Goal: Task Accomplishment & Management: Manage account settings

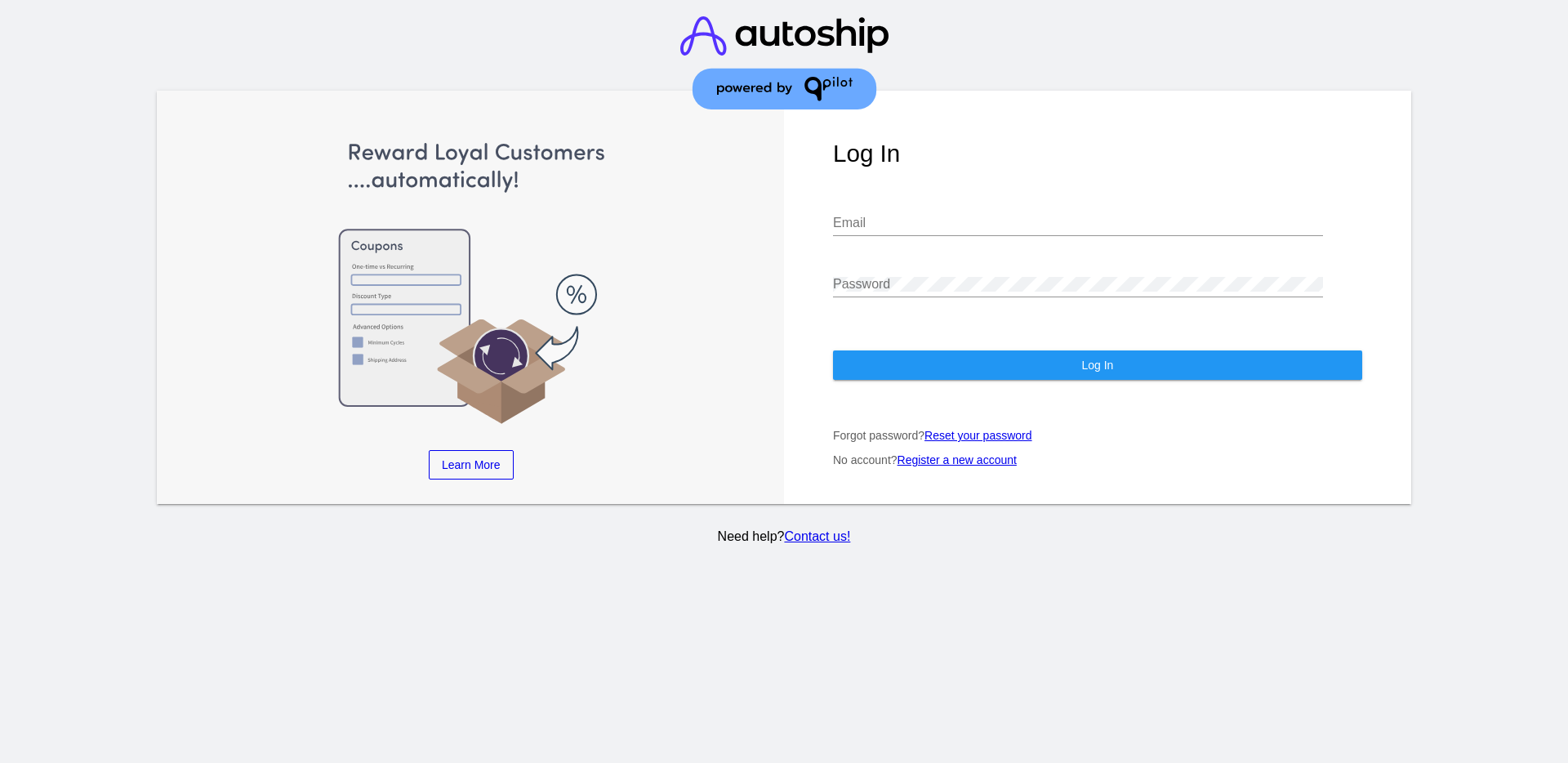
type input "[EMAIL_ADDRESS][DOMAIN_NAME]"
click at [1265, 372] on button "Log In" at bounding box center [1096, 365] width 529 height 30
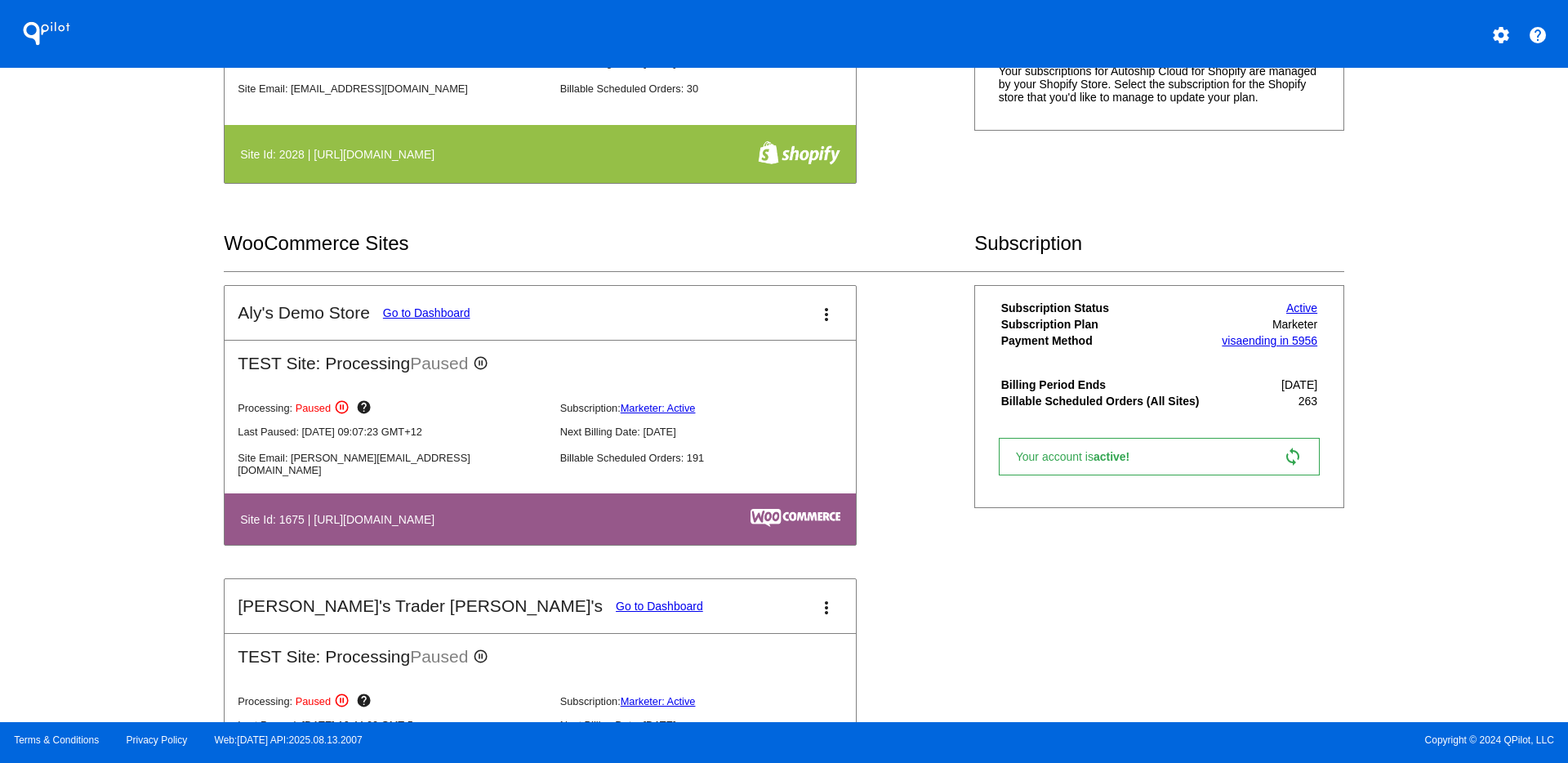
scroll to position [817, 0]
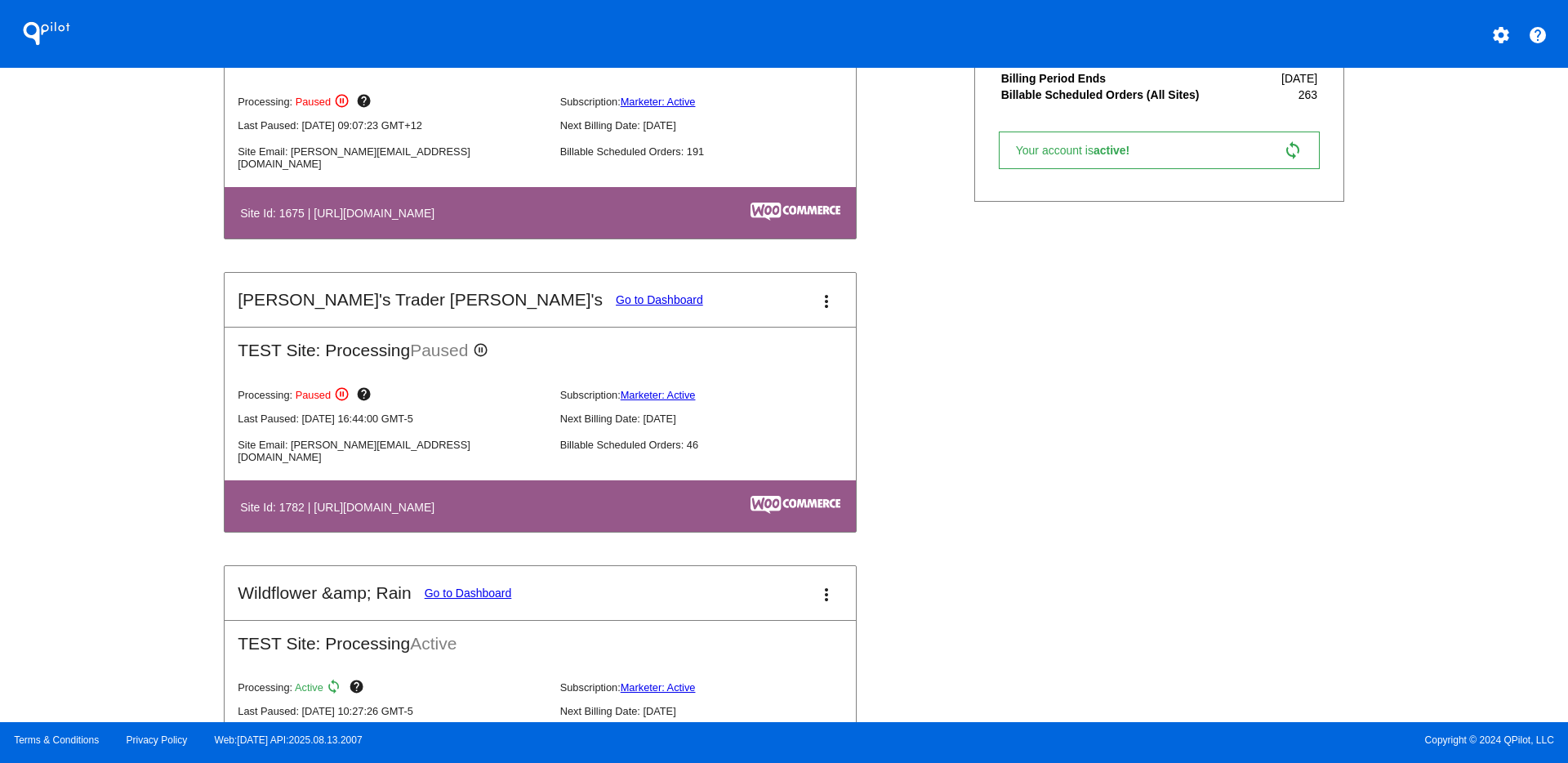
click at [616, 296] on link "Go to Dashboard" at bounding box center [659, 300] width 88 height 13
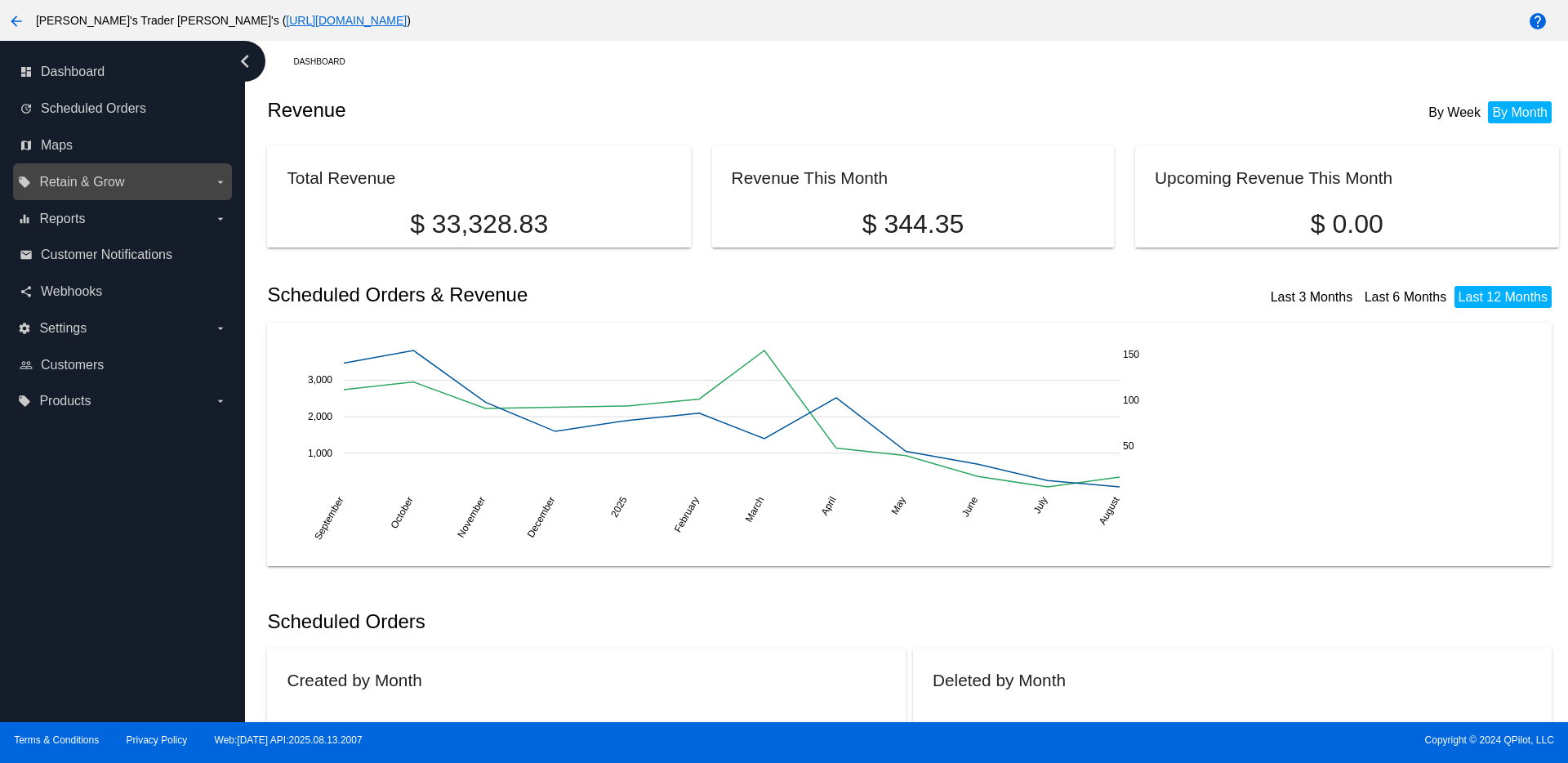
click at [81, 196] on div "local_offer Retain & Grow arrow_drop_down" at bounding box center [122, 181] width 218 height 36
click at [178, 187] on label "local_offer Retain & Grow arrow_drop_down" at bounding box center [122, 182] width 209 height 26
click at [0, 0] on input "local_offer Retain & Grow arrow_drop_down" at bounding box center [0, 0] width 0 height 0
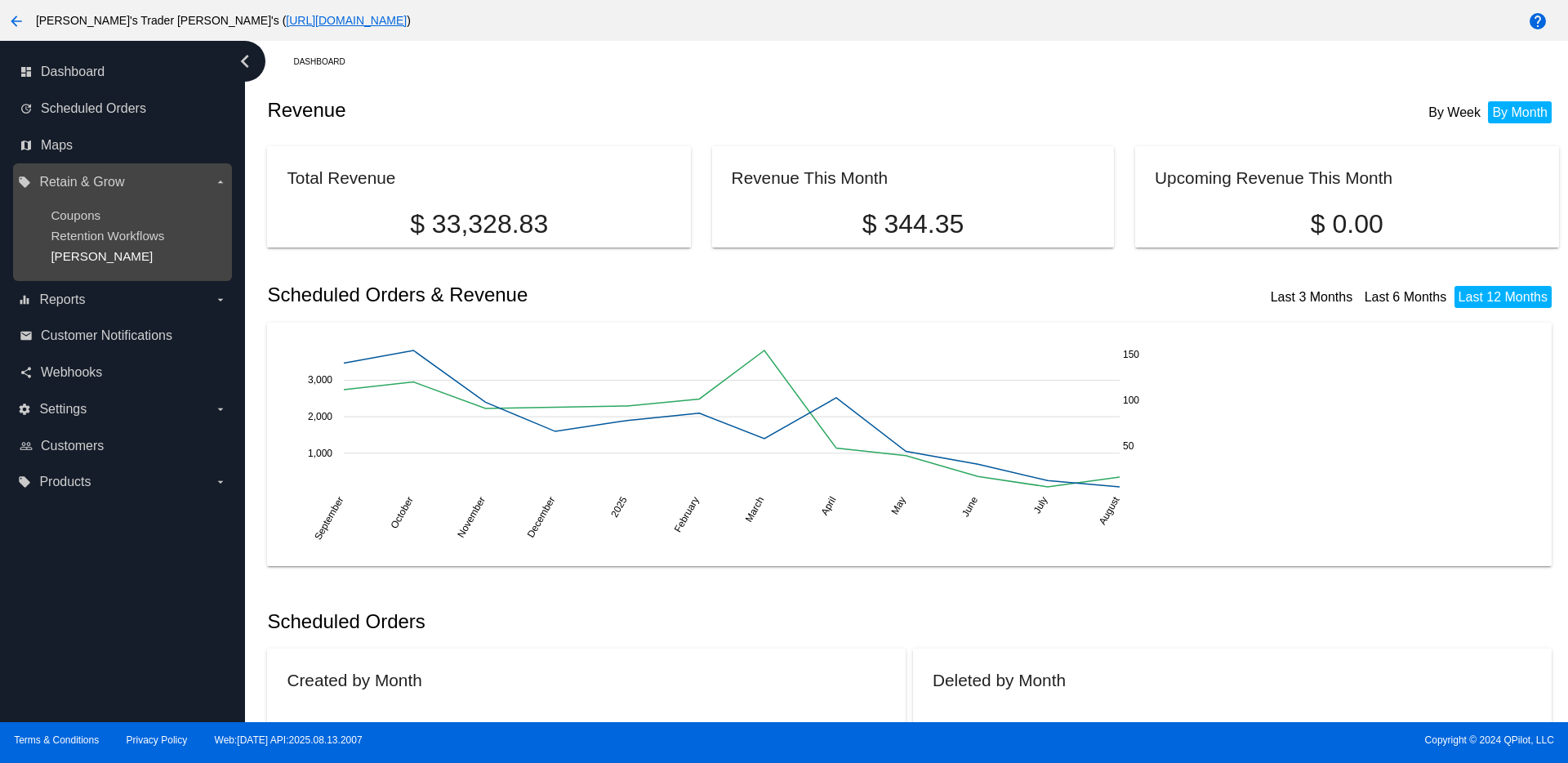
click at [53, 254] on span "[PERSON_NAME]" at bounding box center [101, 256] width 102 height 14
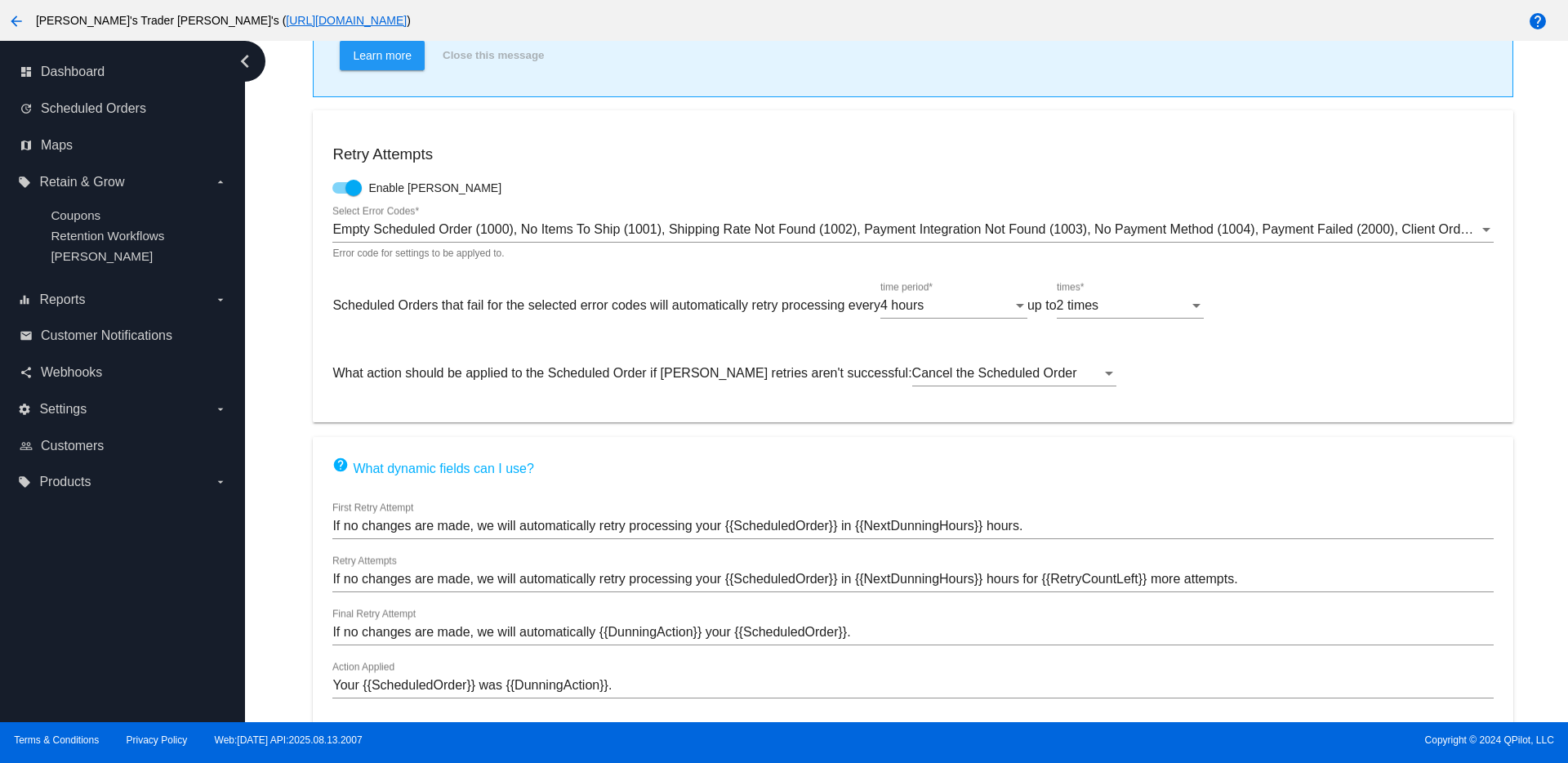
scroll to position [306, 0]
click at [992, 309] on div "4 hours" at bounding box center [947, 302] width 132 height 15
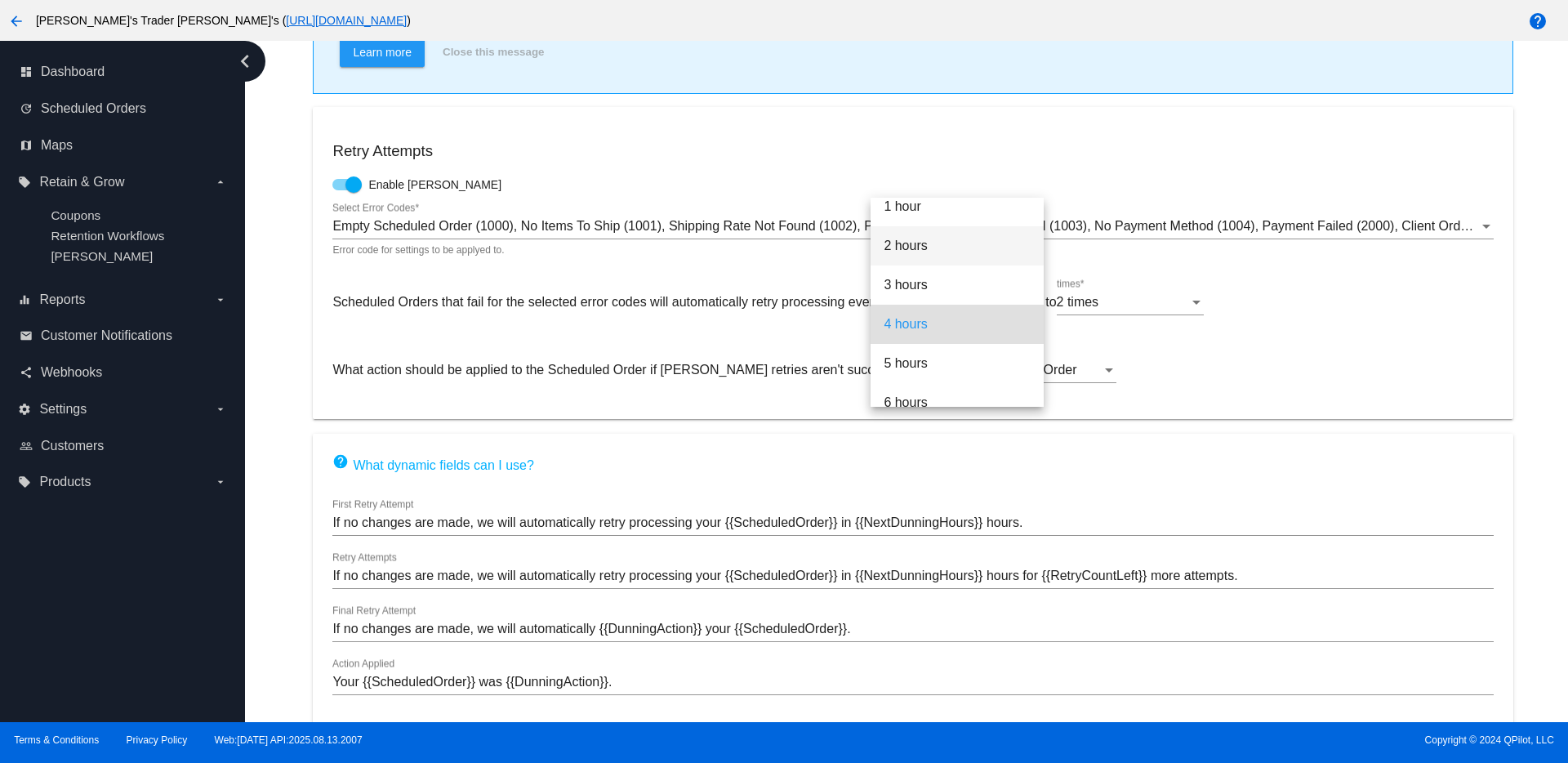
scroll to position [0, 0]
click at [952, 233] on span "1 hour" at bounding box center [957, 217] width 147 height 39
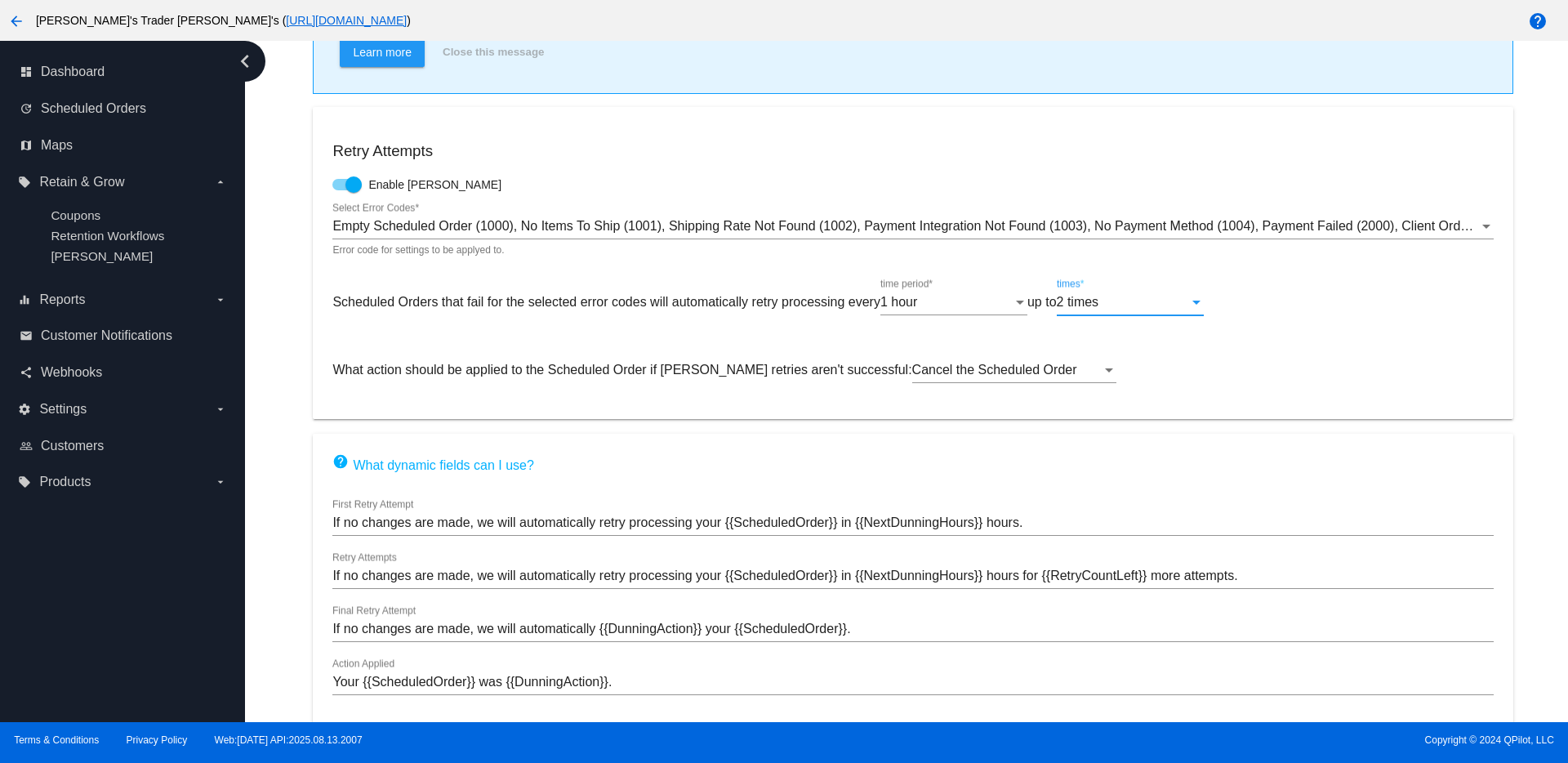
click at [1189, 302] on div "2 times" at bounding box center [1123, 302] width 132 height 15
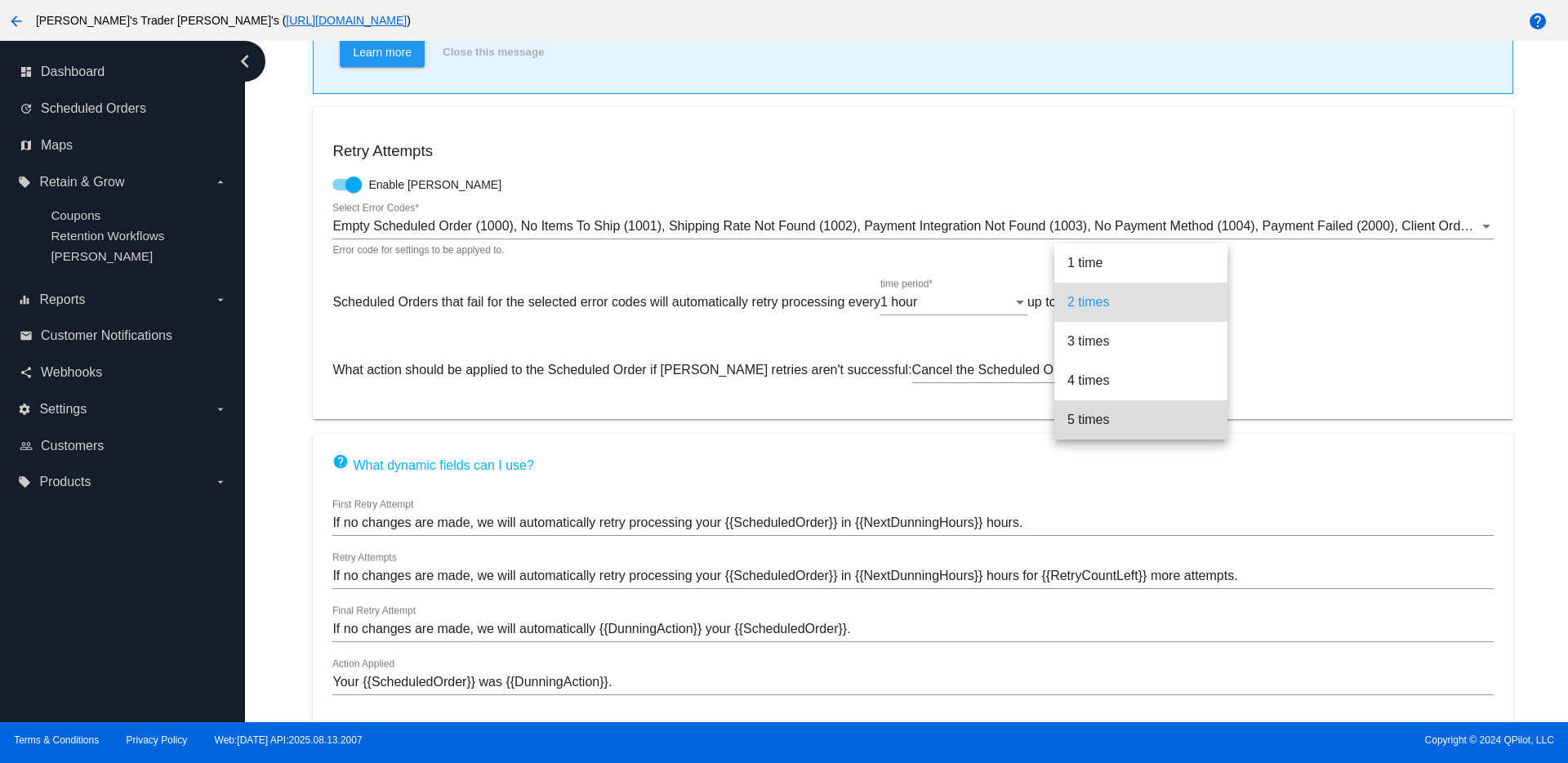
click at [1168, 420] on span "5 times" at bounding box center [1141, 420] width 147 height 39
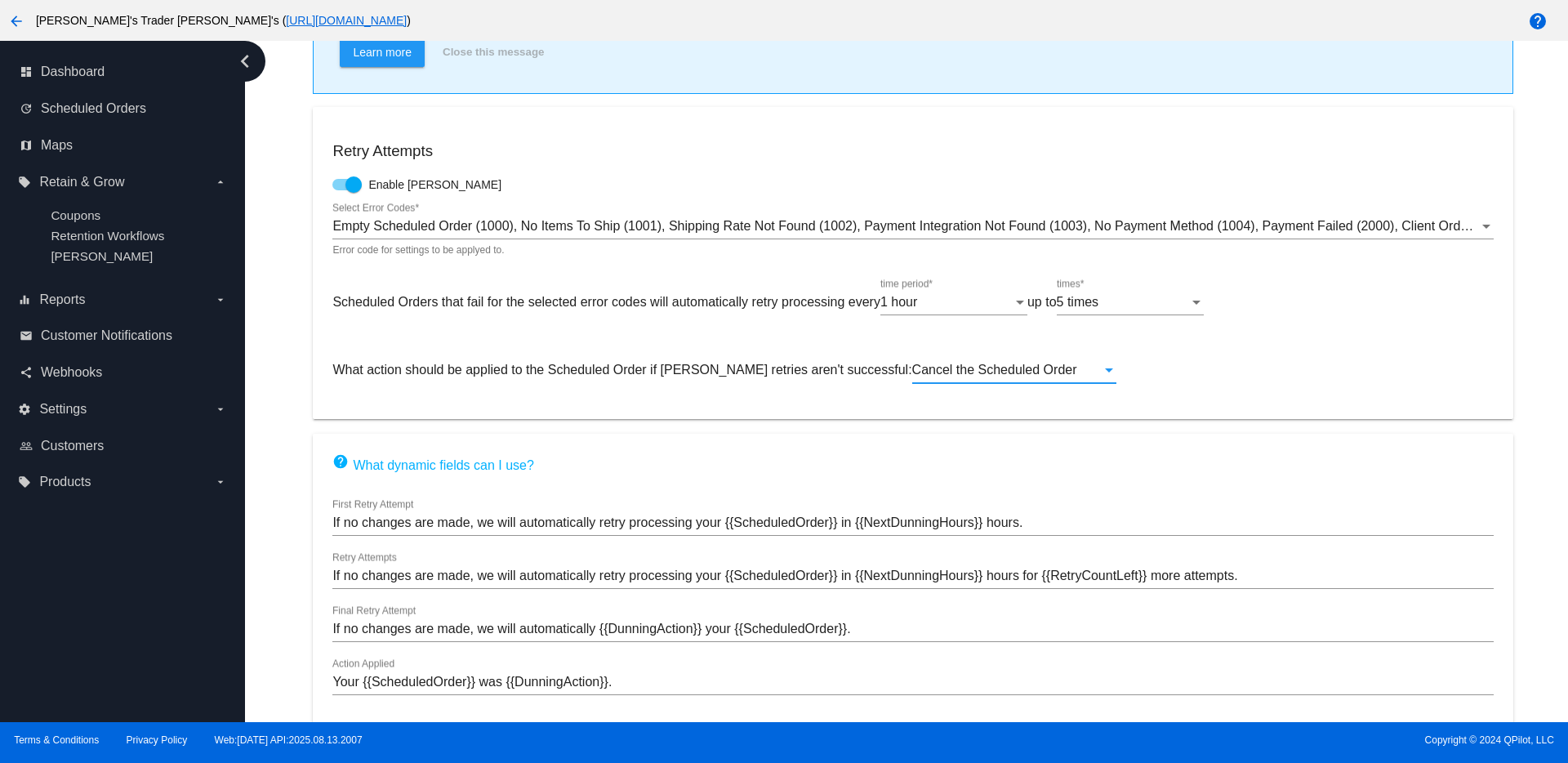
click at [1027, 371] on div "Cancel the Scheduled Order" at bounding box center [1006, 370] width 189 height 15
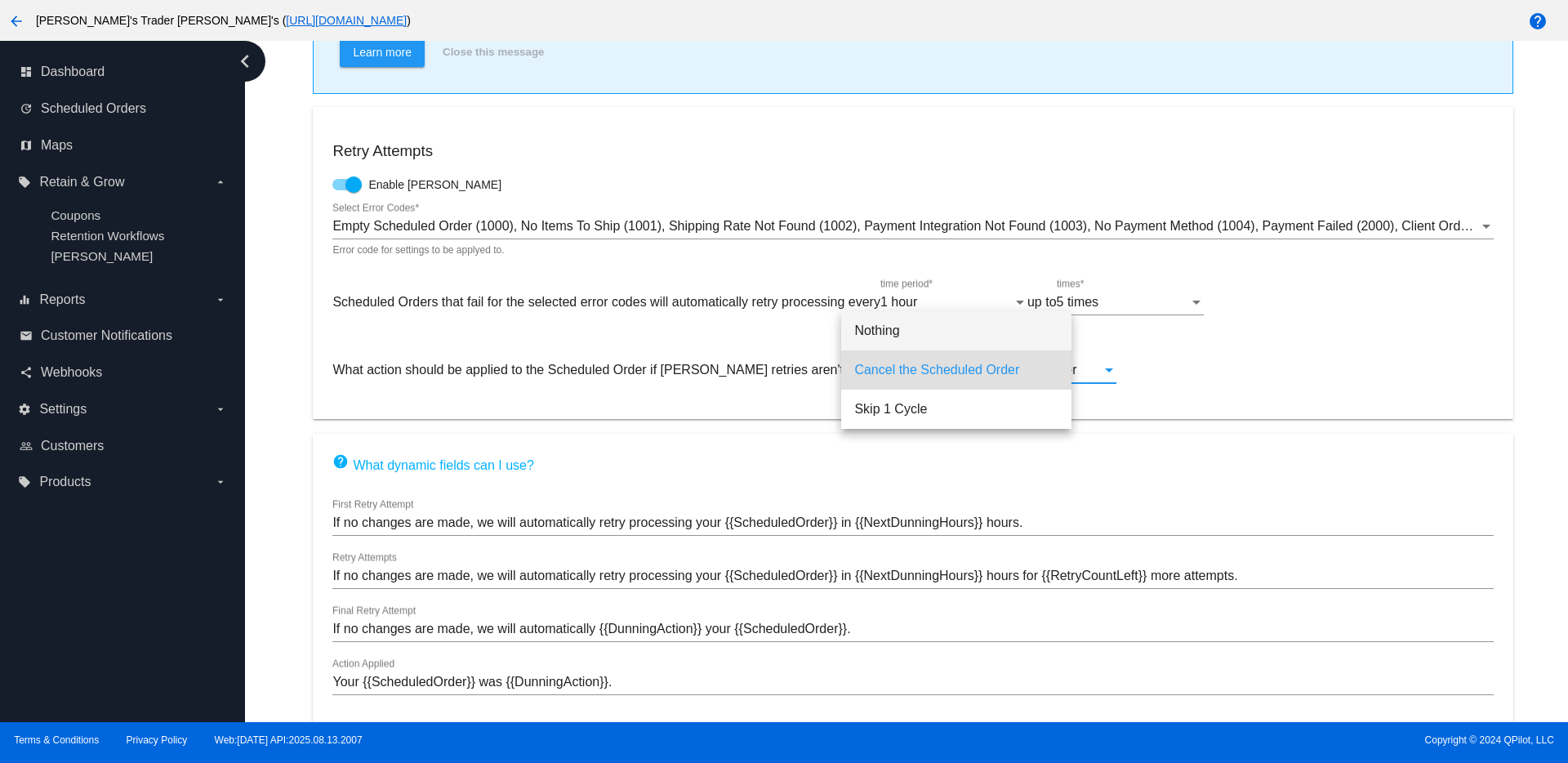
click at [1024, 324] on span "Nothing" at bounding box center [956, 330] width 204 height 39
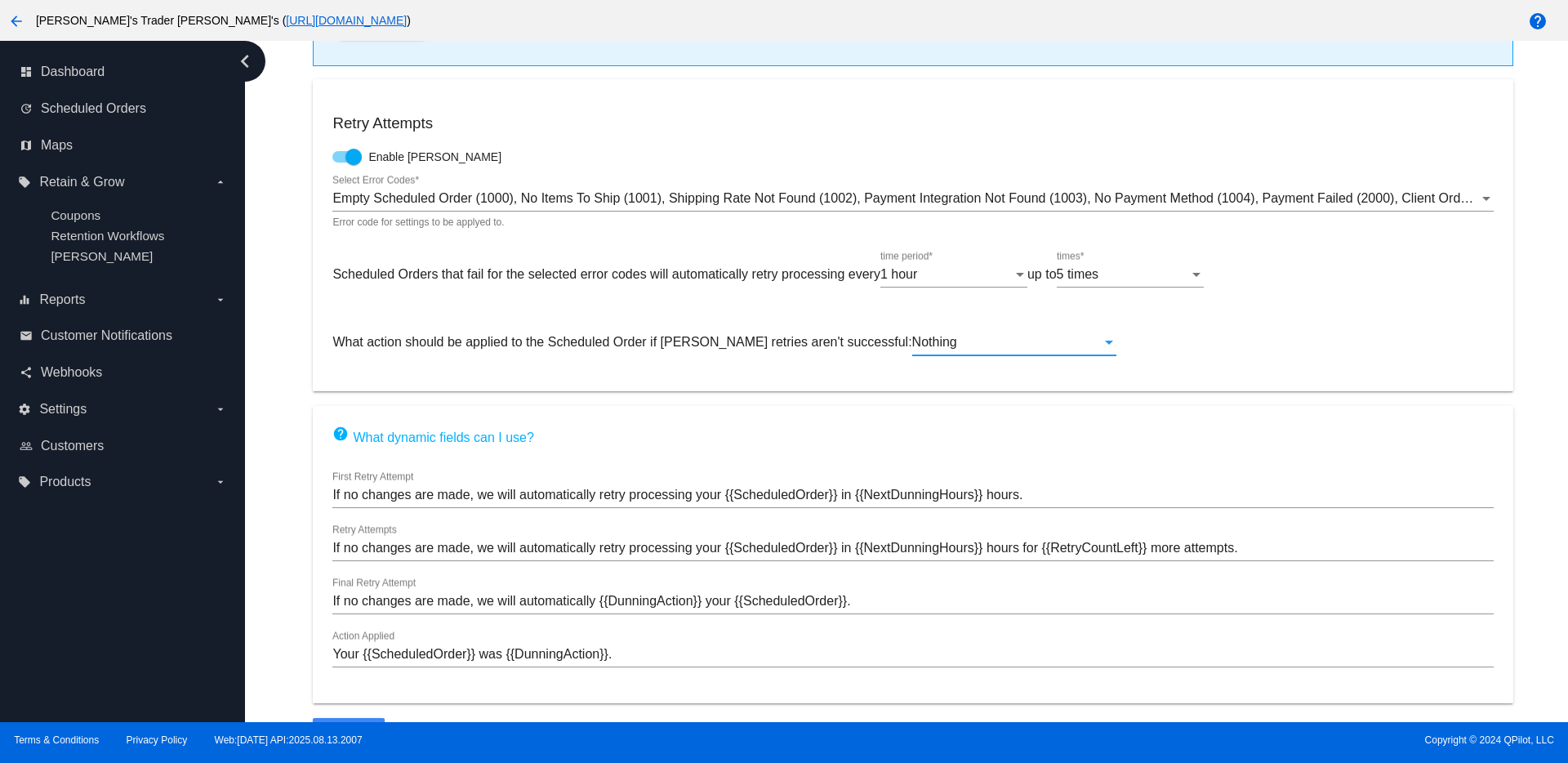
scroll to position [359, 0]
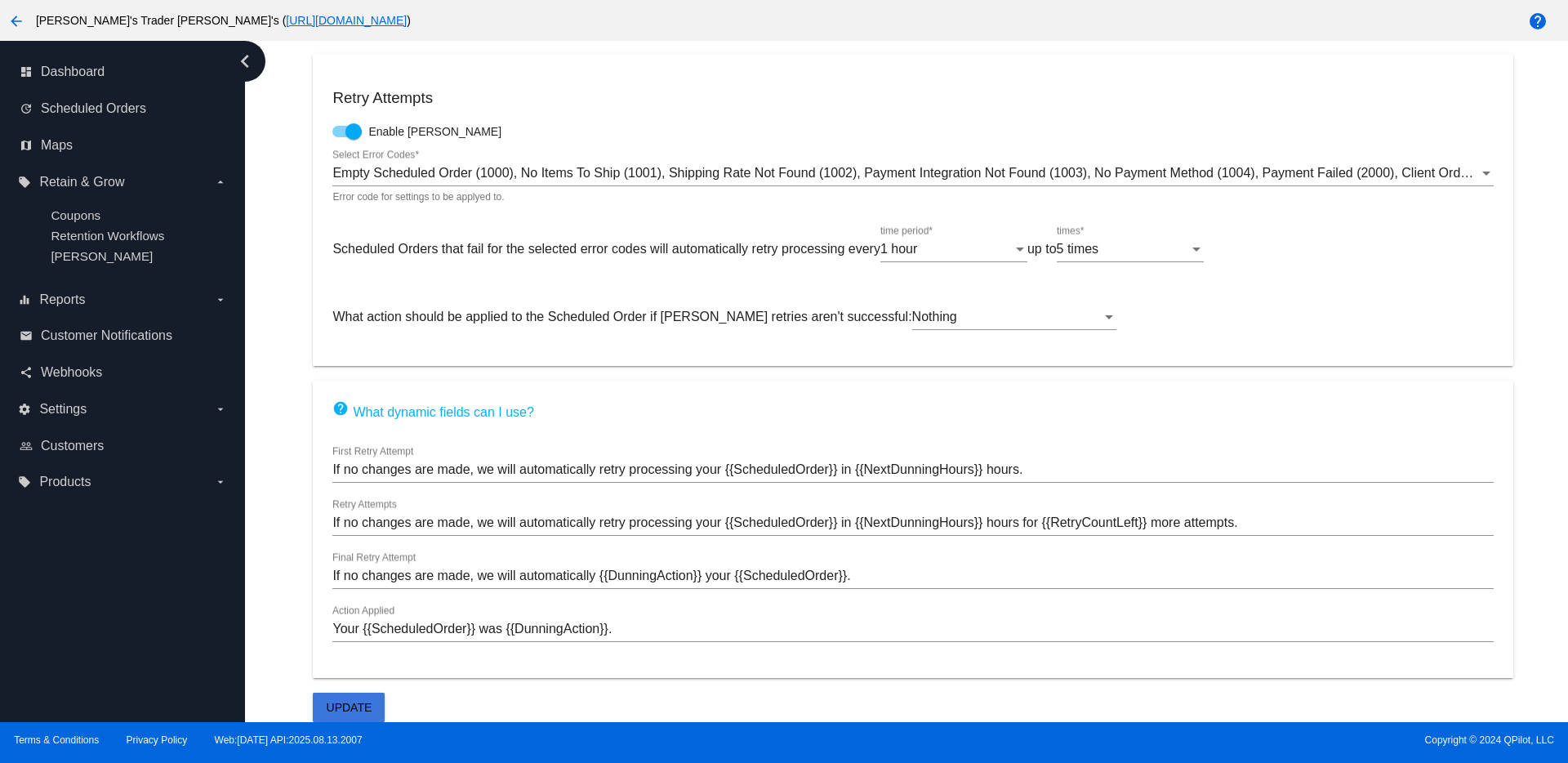
click at [372, 698] on button "Update" at bounding box center [348, 708] width 72 height 30
